Goal: Task Accomplishment & Management: Complete application form

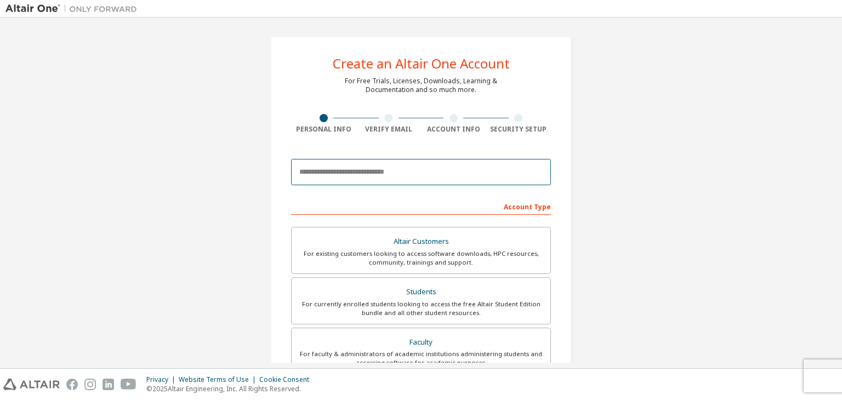
click at [356, 182] on input "email" at bounding box center [421, 172] width 260 height 26
type input "**********"
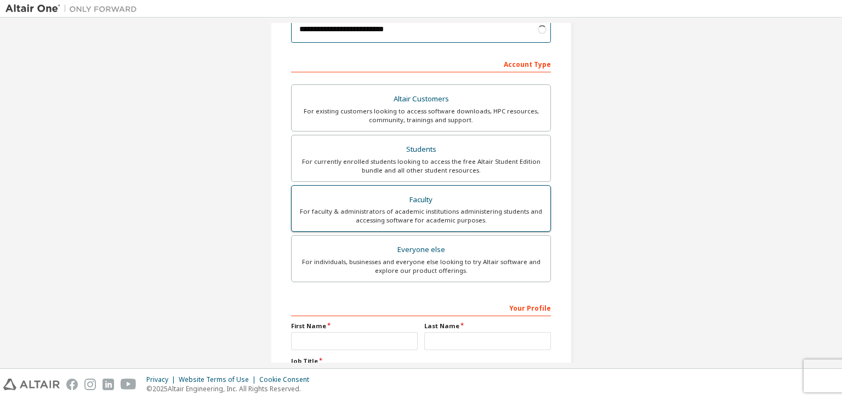
scroll to position [144, 0]
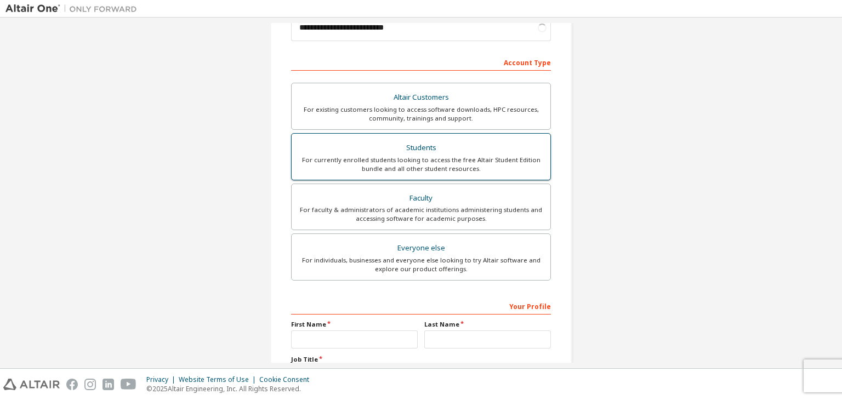
click at [423, 166] on div "For currently enrolled students looking to access the free Altair Student Editi…" at bounding box center [421, 165] width 246 height 18
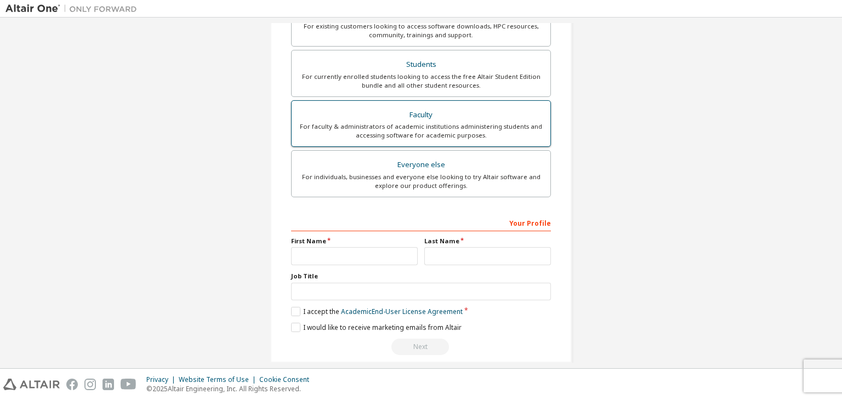
scroll to position [232, 0]
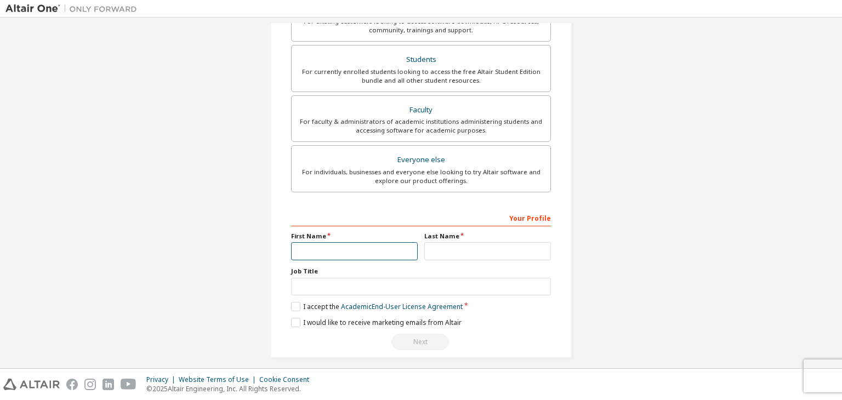
click at [373, 252] on input "text" at bounding box center [354, 251] width 127 height 18
type input "**********"
click at [369, 288] on input "text" at bounding box center [421, 287] width 260 height 18
click at [299, 302] on label "I accept the Academic End-User License Agreement" at bounding box center [377, 306] width 172 height 9
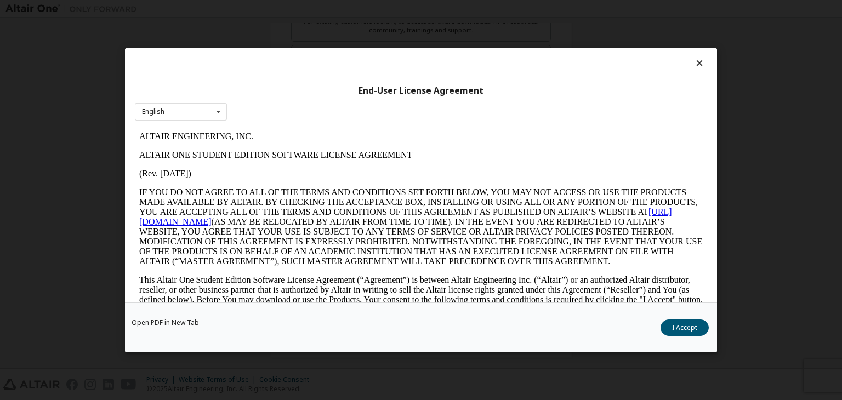
scroll to position [0, 0]
click at [694, 63] on icon at bounding box center [700, 63] width 12 height 10
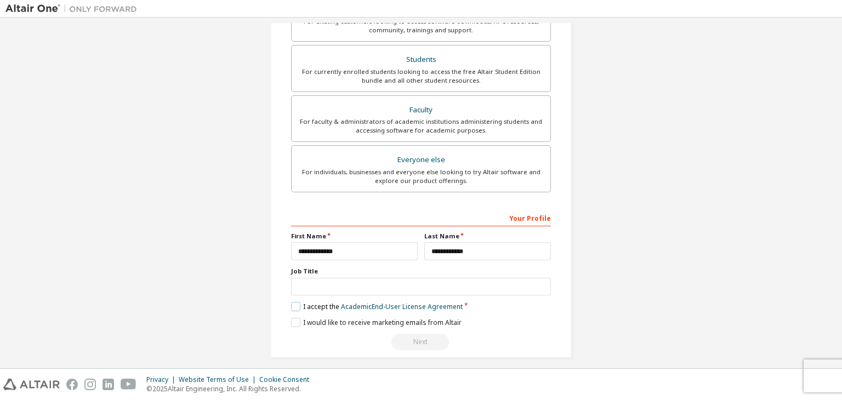
click at [291, 304] on label "I accept the Academic End-User License Agreement" at bounding box center [377, 306] width 172 height 9
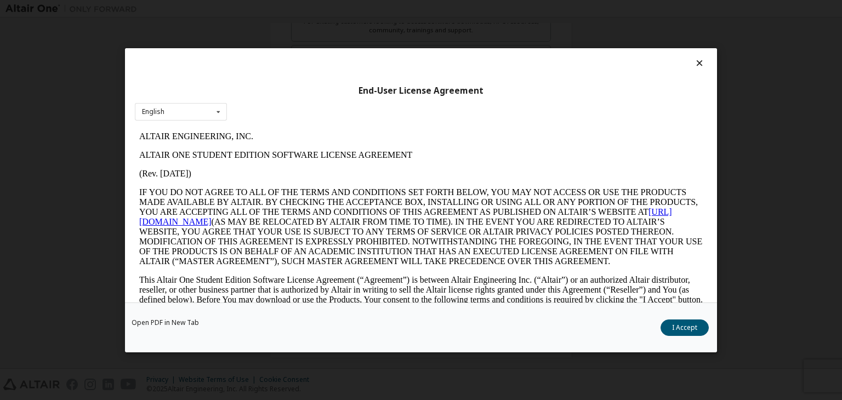
click at [680, 328] on button "I Accept" at bounding box center [684, 327] width 48 height 16
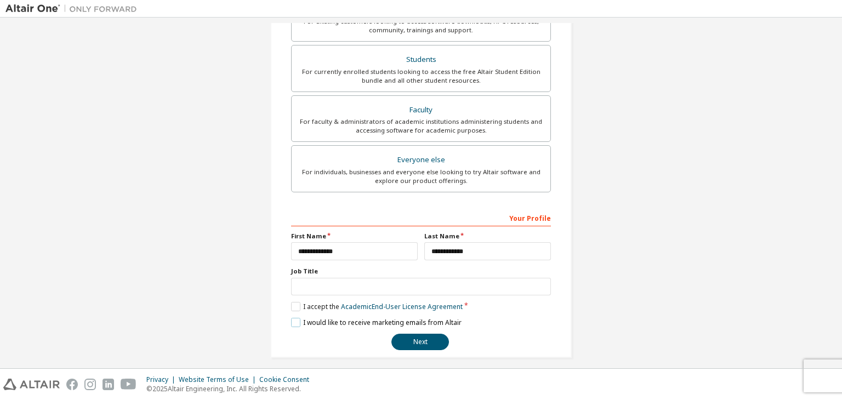
click at [292, 318] on label "I would like to receive marketing emails from Altair" at bounding box center [376, 322] width 170 height 9
click at [326, 281] on input "text" at bounding box center [421, 287] width 260 height 18
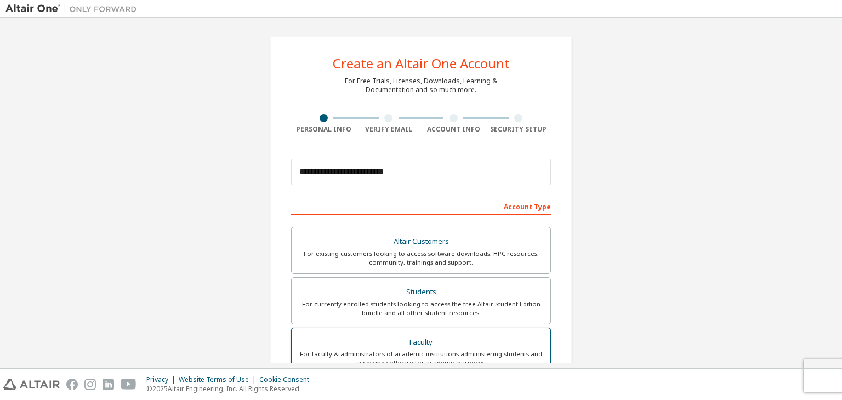
scroll to position [238, 0]
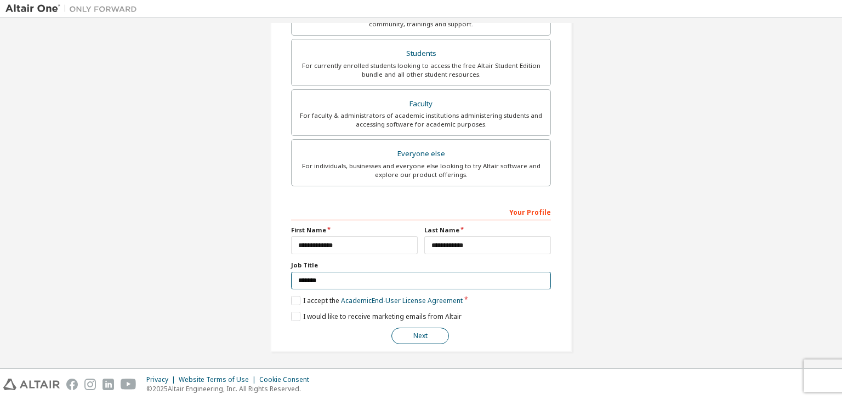
type input "*******"
click at [414, 338] on button "Next" at bounding box center [420, 336] width 58 height 16
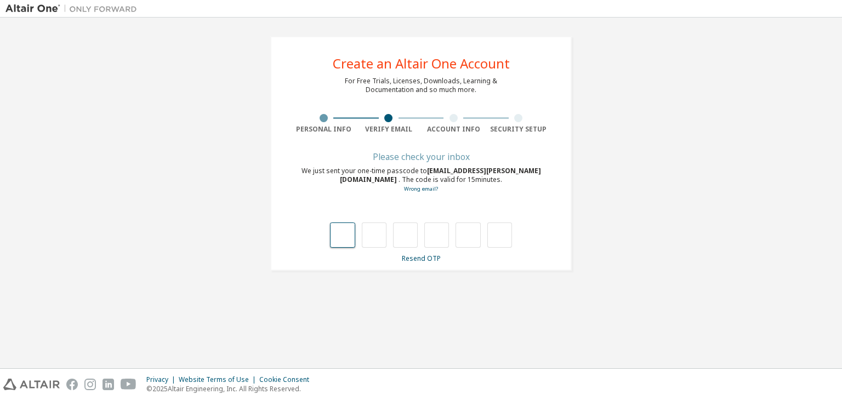
type input "*"
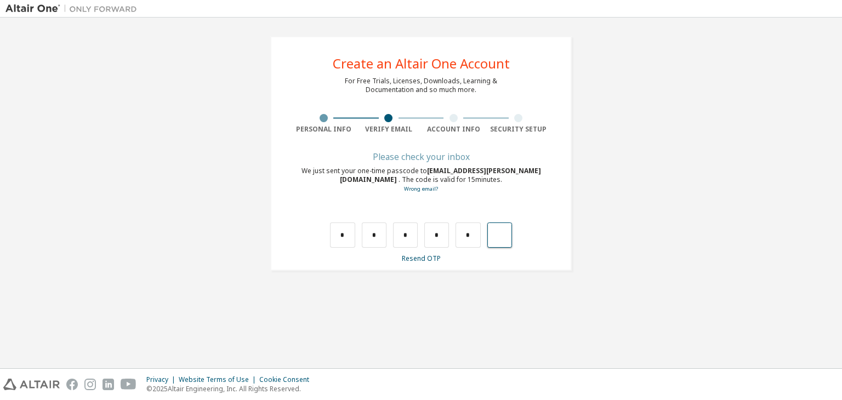
type input "*"
